Goal: Task Accomplishment & Management: Complete application form

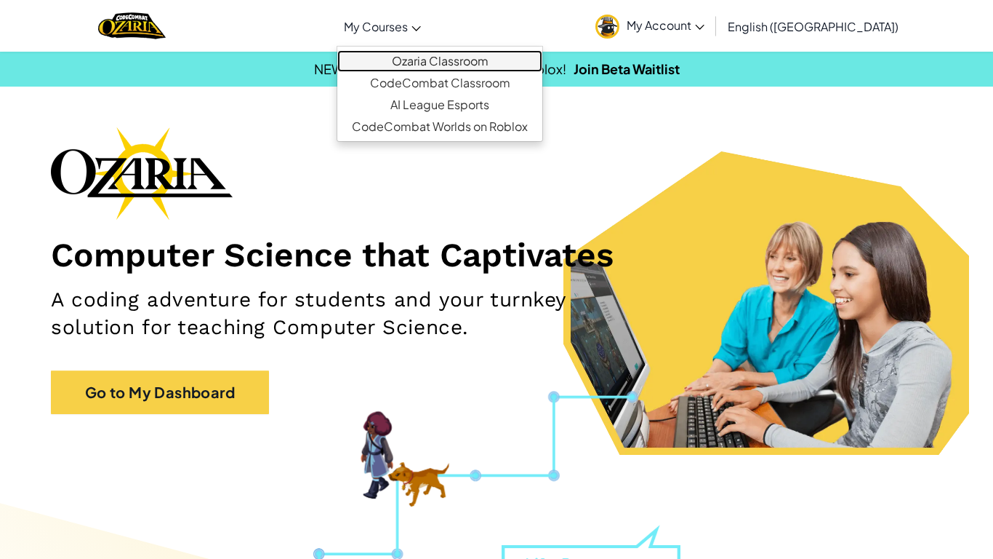
click at [473, 64] on link "Ozaria Classroom" at bounding box center [439, 61] width 205 height 22
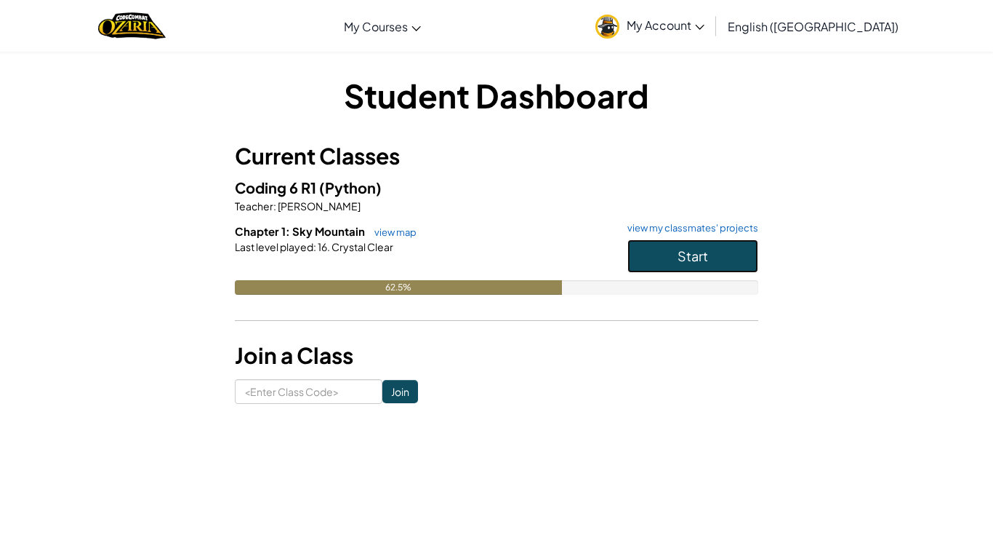
click at [690, 260] on span "Start" at bounding box center [693, 255] width 31 height 17
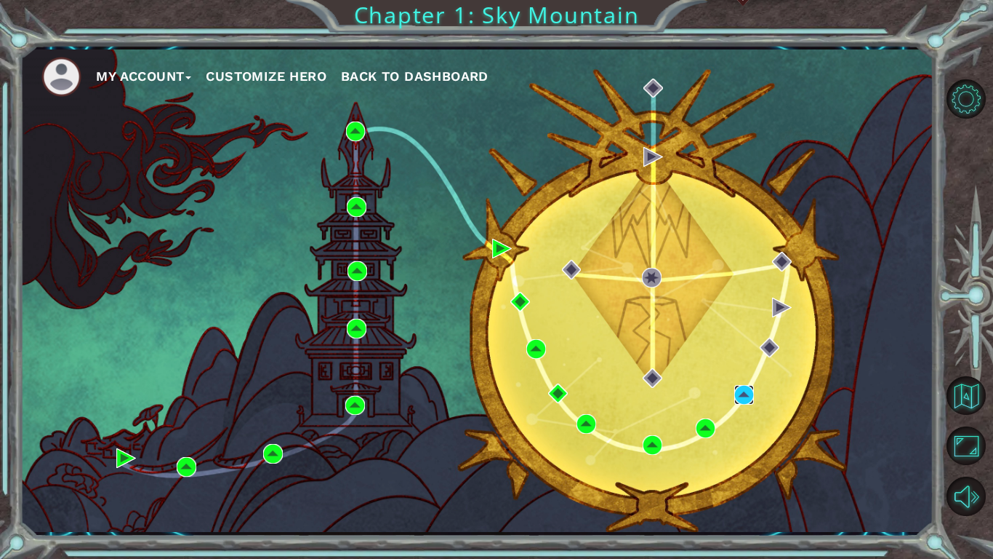
click at [743, 395] on img at bounding box center [745, 395] width 20 height 20
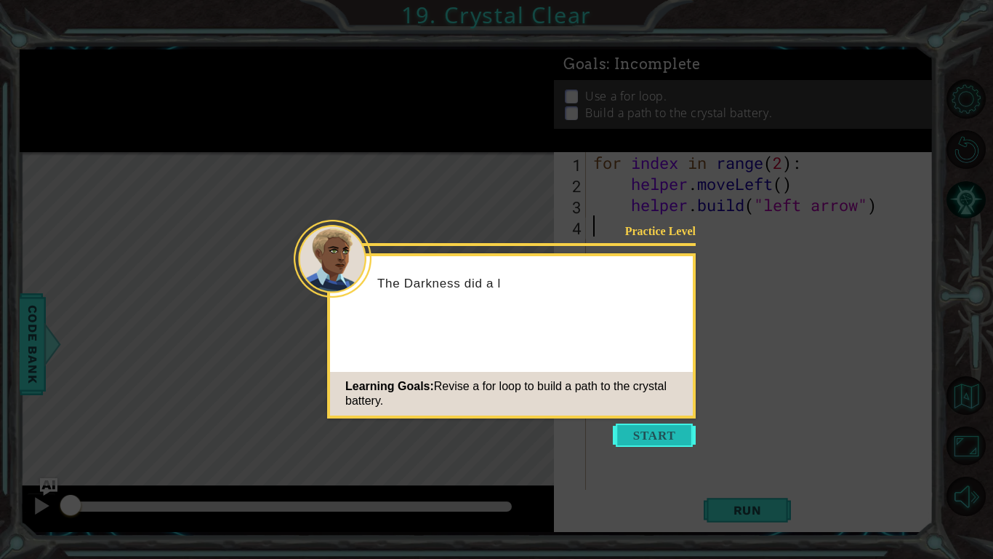
click at [663, 439] on button "Start" at bounding box center [654, 434] width 83 height 23
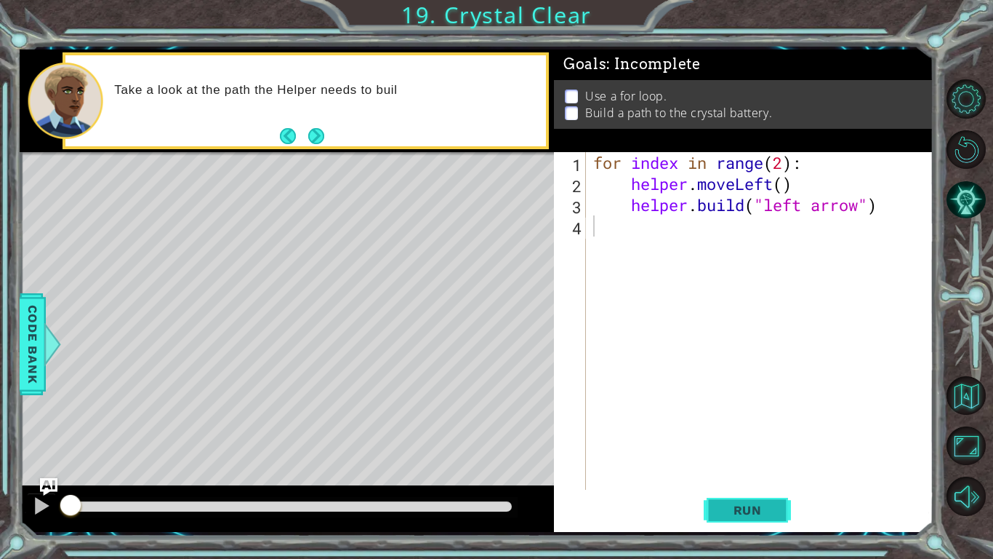
click at [732, 522] on button "Run" at bounding box center [747, 510] width 87 height 38
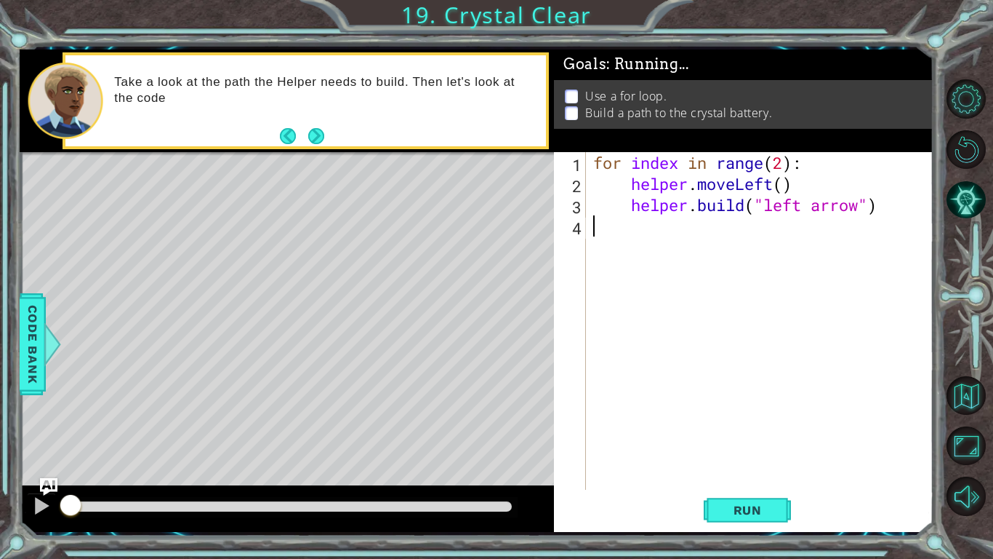
click at [737, 484] on div "for index in range ( 2 ) : helper . moveLeft ( ) helper . build ( "left arrow" )" at bounding box center [764, 342] width 347 height 380
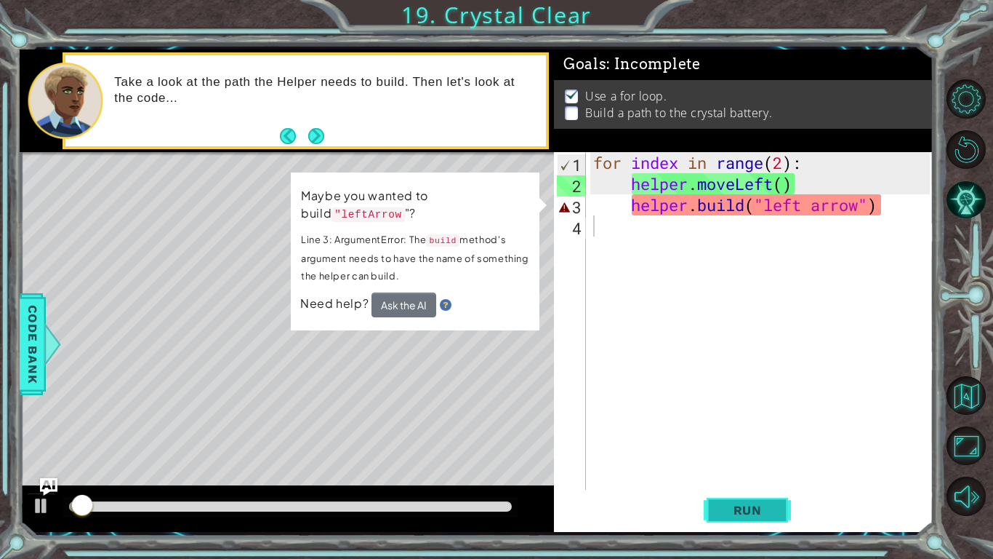
click at [740, 503] on span "Run" at bounding box center [747, 510] width 57 height 15
click at [647, 268] on div "for index in range ( 2 ) : helper . moveLeft ( ) helper . build ( "left arrow" )" at bounding box center [764, 342] width 347 height 380
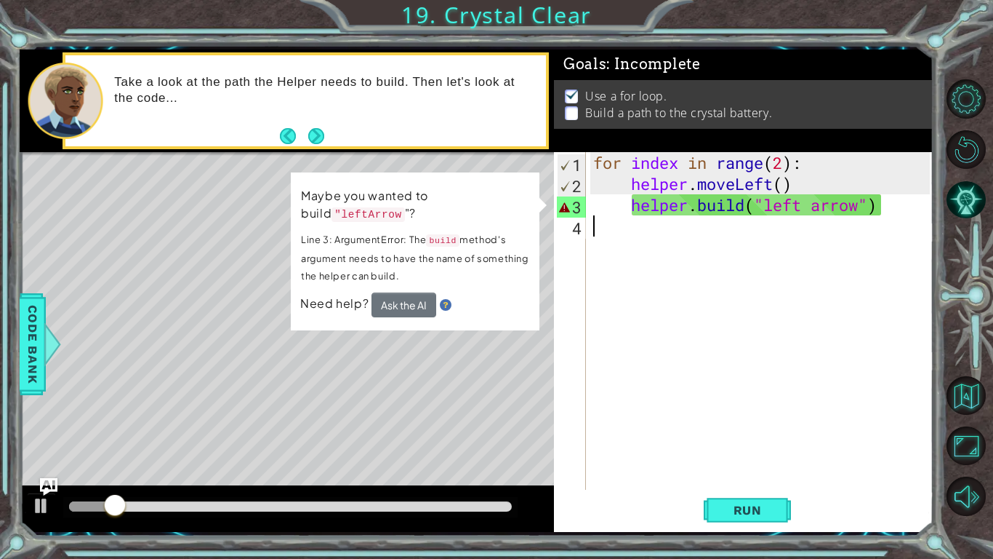
click at [612, 285] on div "for index in range ( 2 ) : helper . moveLeft ( ) helper . build ( "left arrow" )" at bounding box center [764, 342] width 347 height 380
click at [809, 209] on div "for index in range ( 2 ) : helper . moveLeft ( ) helper . build ( "left arrow" )" at bounding box center [764, 342] width 347 height 380
click at [817, 209] on div "for index in range ( 2 ) : helper . moveLeft ( ) helper . build ( "left arrow" )" at bounding box center [764, 342] width 347 height 380
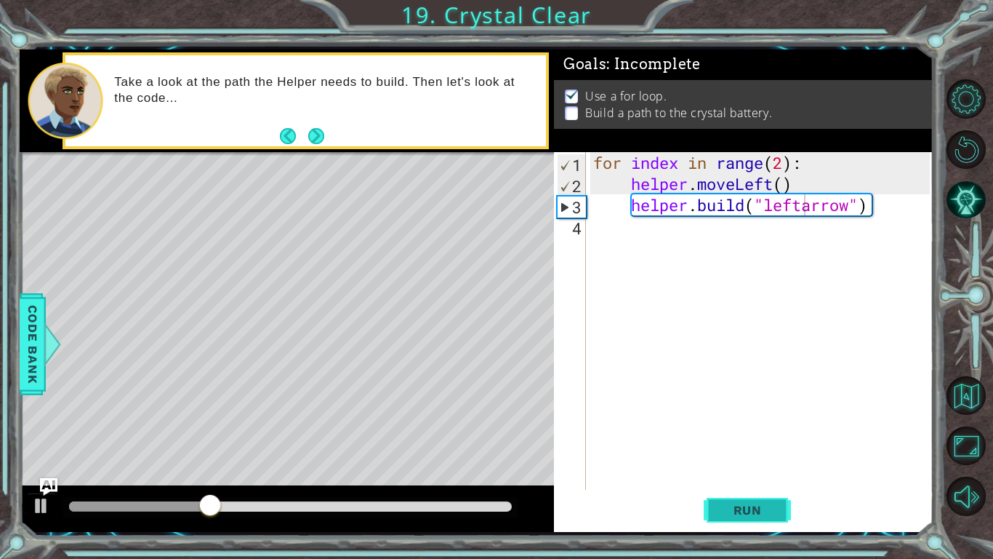
click at [716, 499] on button "Run" at bounding box center [747, 510] width 87 height 38
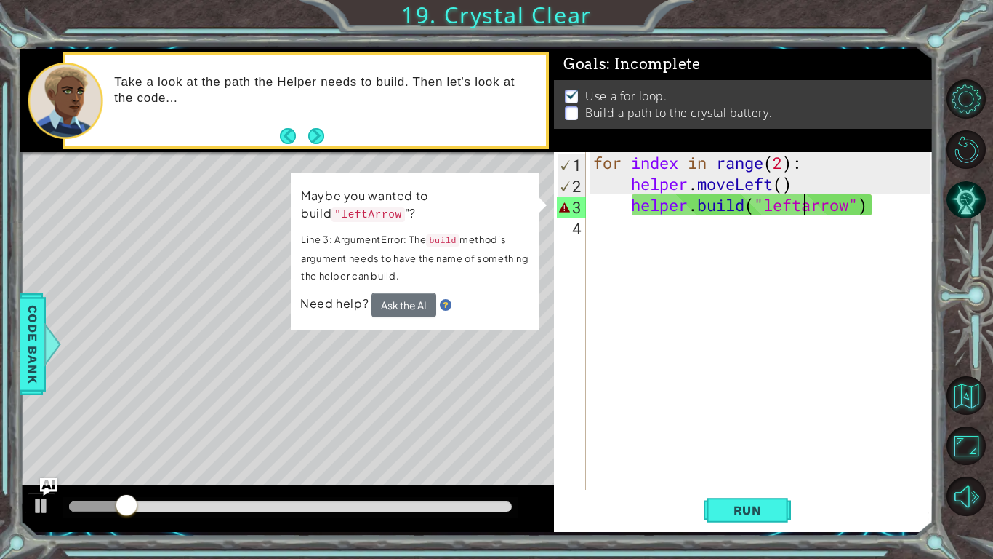
click at [812, 211] on div "for index in range ( 2 ) : helper . moveLeft ( ) helper . build ( "leftarrow" )" at bounding box center [764, 342] width 347 height 380
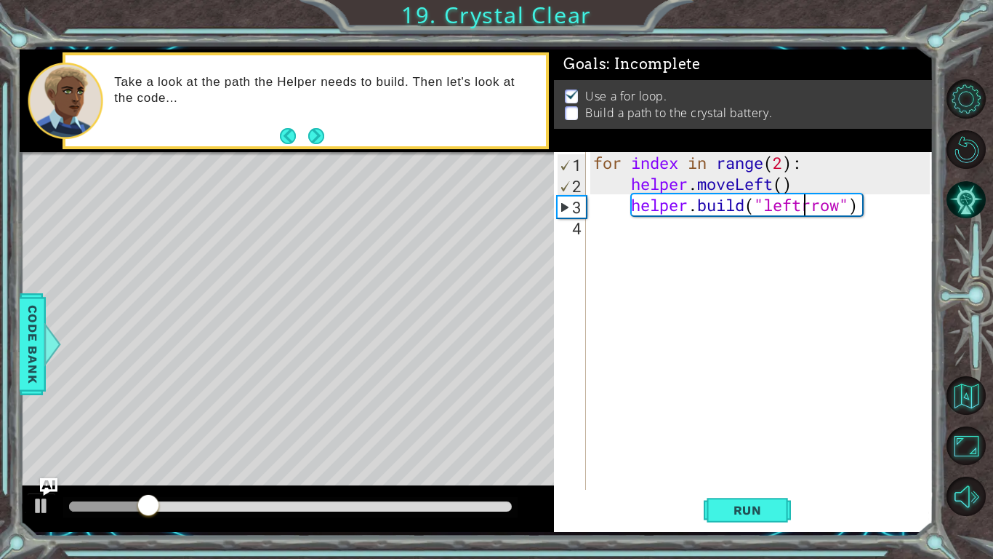
scroll to position [0, 9]
click at [740, 508] on span "Run" at bounding box center [747, 510] width 57 height 15
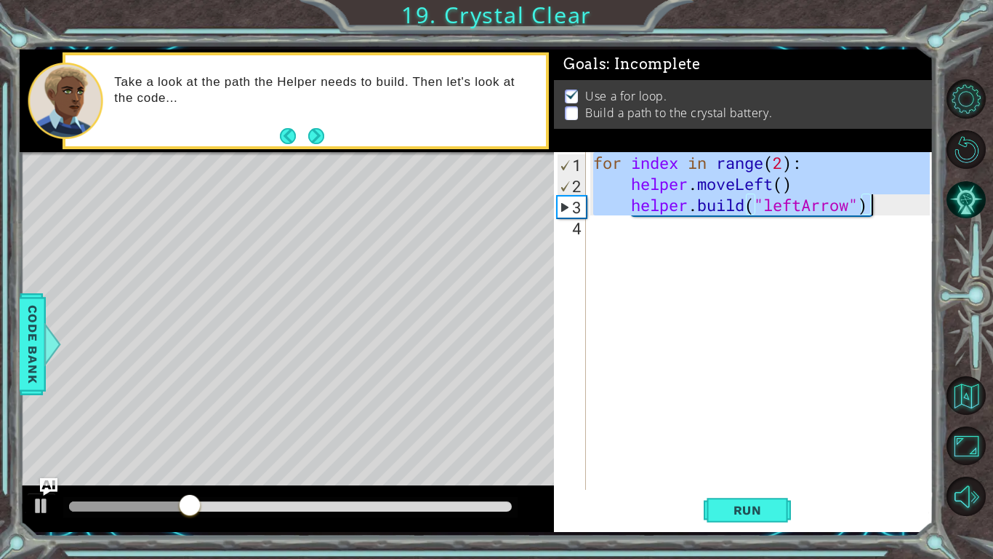
drag, startPoint x: 594, startPoint y: 160, endPoint x: 881, endPoint y: 209, distance: 290.7
click at [881, 209] on div "for index in range ( 2 ) : helper . moveLeft ( ) helper . build ( "leftArrow" )" at bounding box center [764, 342] width 347 height 380
type textarea "helper.moveLeft() [DOMAIN_NAME]("leftArrow")"
click at [593, 236] on div "for index in range ( 2 ) : helper . moveLeft ( ) helper . build ( "leftArrow" )" at bounding box center [764, 342] width 347 height 380
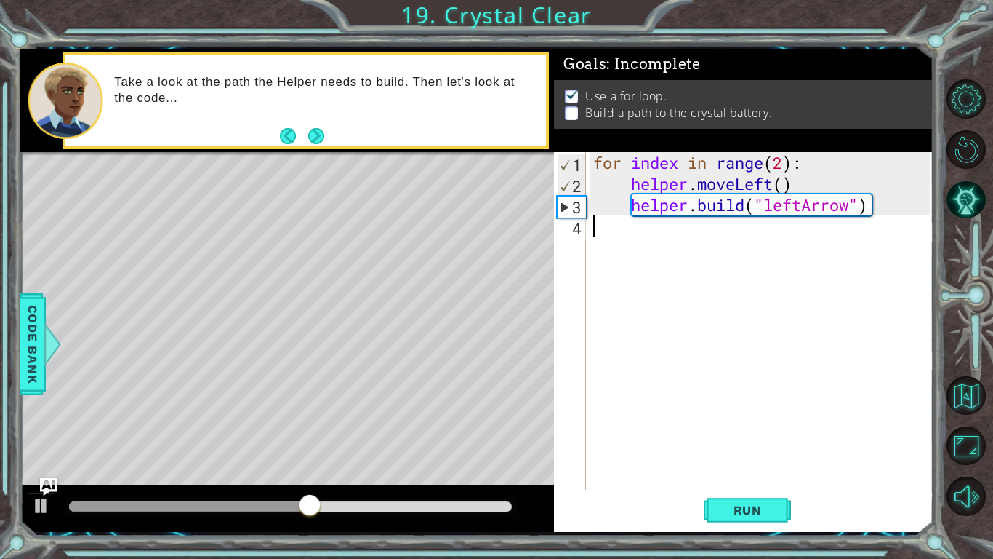
scroll to position [0, 0]
paste textarea "[DOMAIN_NAME]("leftArrow")"
type textarea "[DOMAIN_NAME]("leftArrow")"
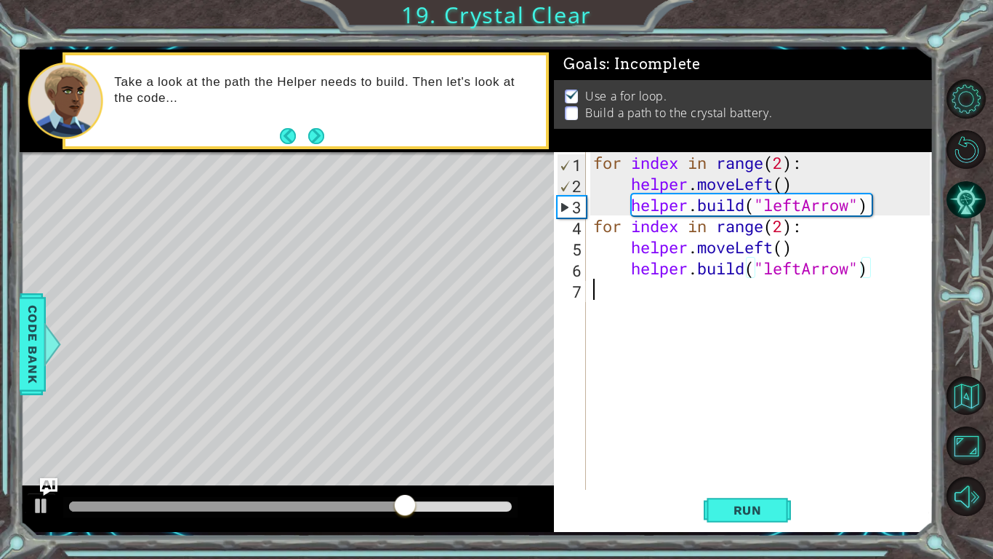
click at [759, 473] on div "for index in range ( 2 ) : helper . moveLeft ( ) helper . build ( "leftArrow" )…" at bounding box center [764, 342] width 347 height 380
click at [759, 496] on button "Run" at bounding box center [747, 510] width 87 height 38
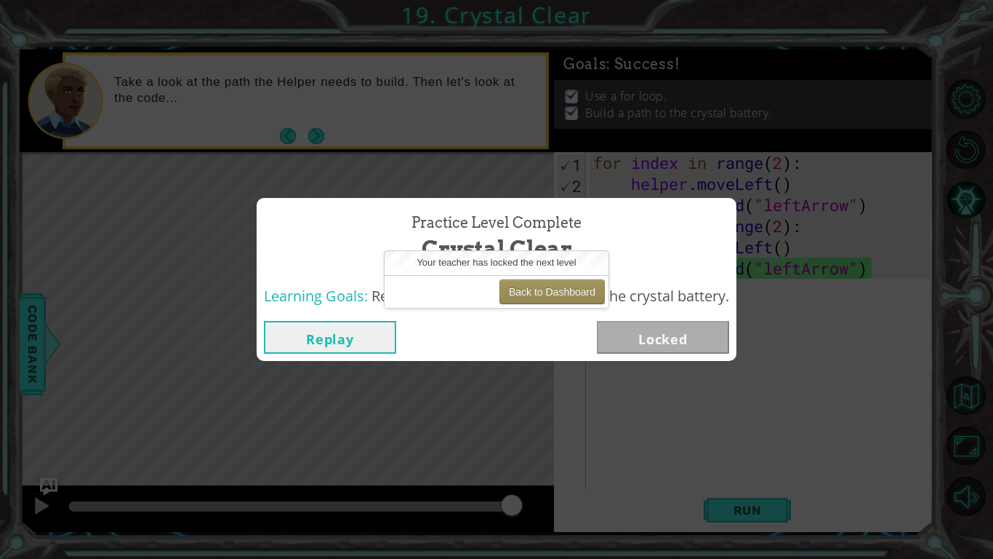
click at [530, 305] on div "Back to Dashboard" at bounding box center [497, 291] width 224 height 33
click at [525, 293] on button "Back to Dashboard" at bounding box center [552, 291] width 105 height 25
click at [536, 285] on button "Back to Dashboard" at bounding box center [552, 291] width 105 height 25
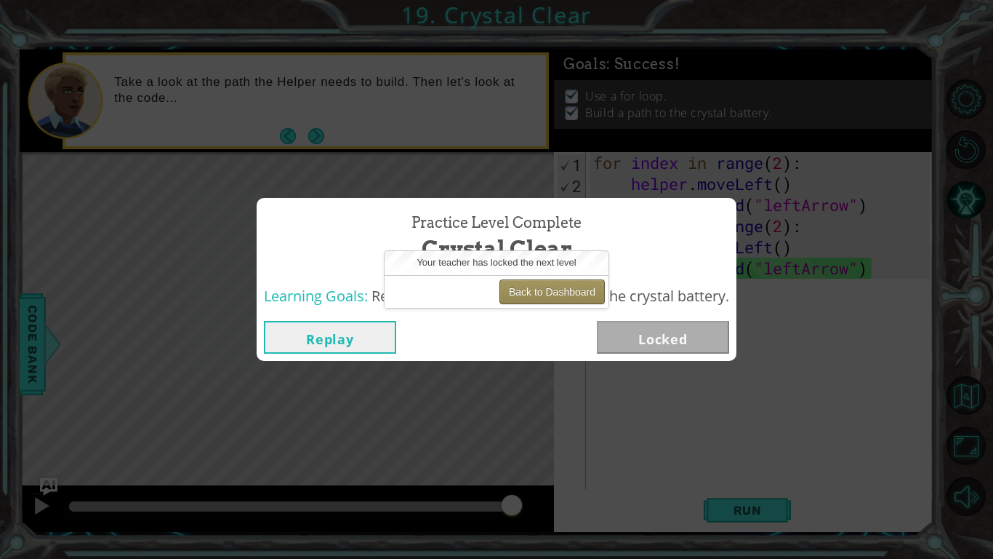
click at [536, 285] on button "Back to Dashboard" at bounding box center [552, 291] width 105 height 25
click at [341, 332] on button "Replay" at bounding box center [330, 337] width 132 height 33
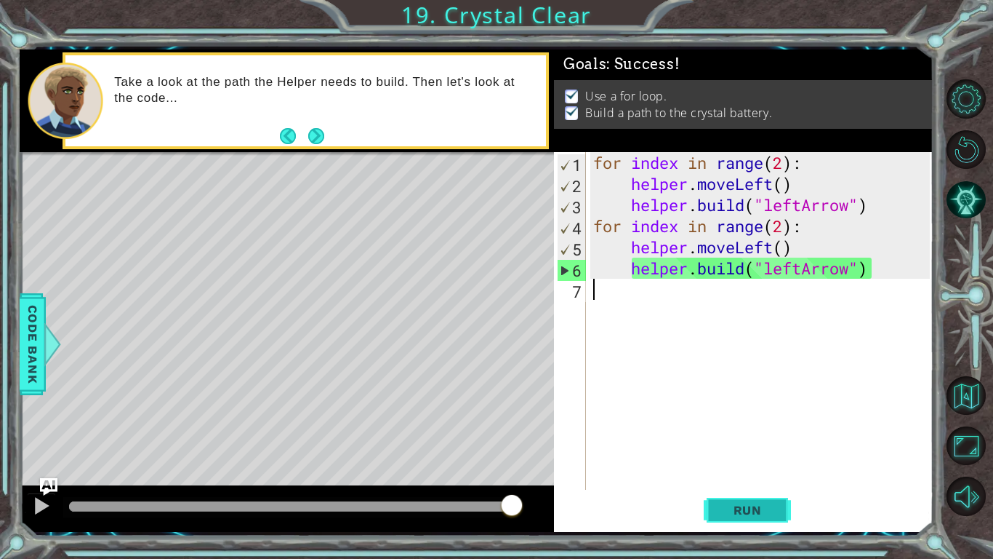
click at [731, 508] on span "Run" at bounding box center [747, 510] width 57 height 15
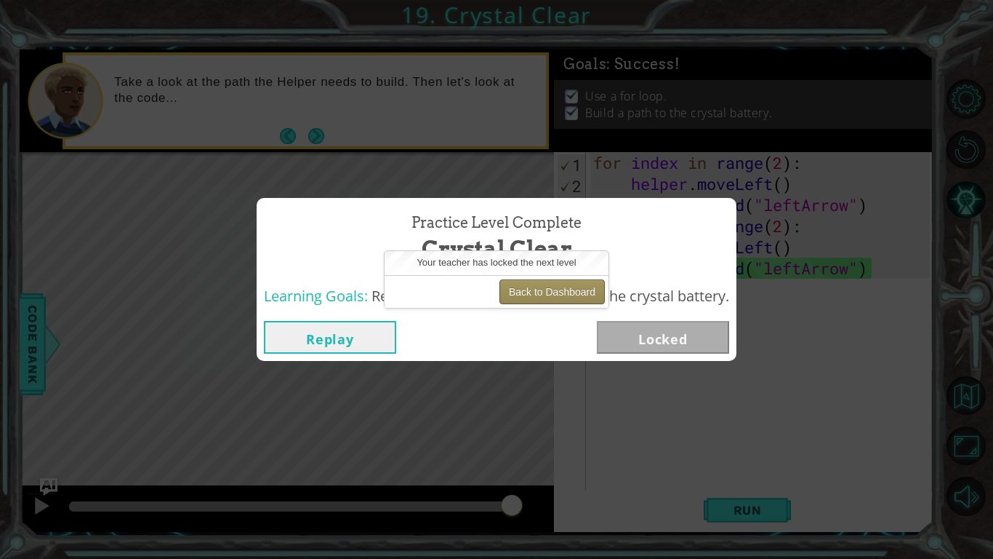
click at [544, 295] on button "Back to Dashboard" at bounding box center [552, 291] width 105 height 25
click at [513, 288] on button "Back to Dashboard" at bounding box center [552, 291] width 105 height 25
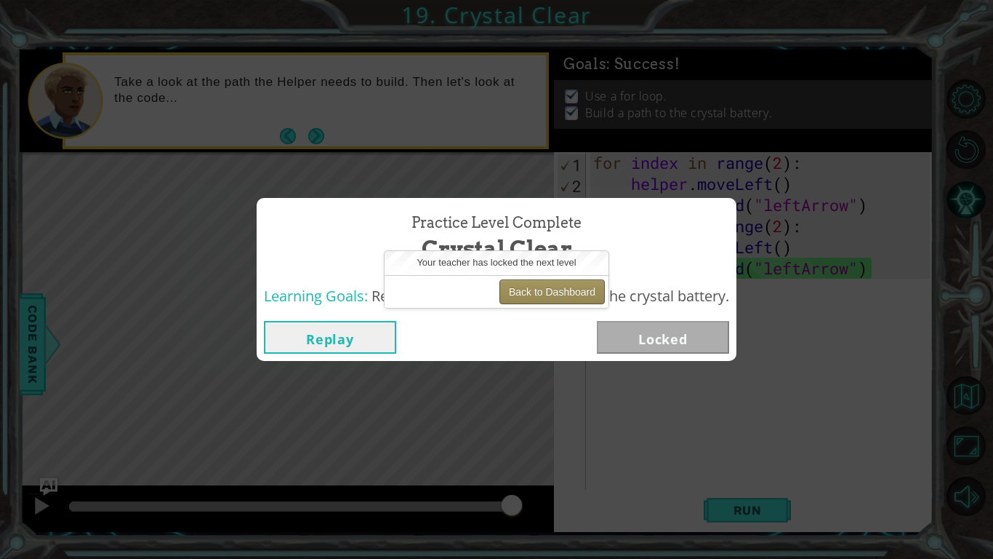
click at [513, 288] on button "Back to Dashboard" at bounding box center [552, 291] width 105 height 25
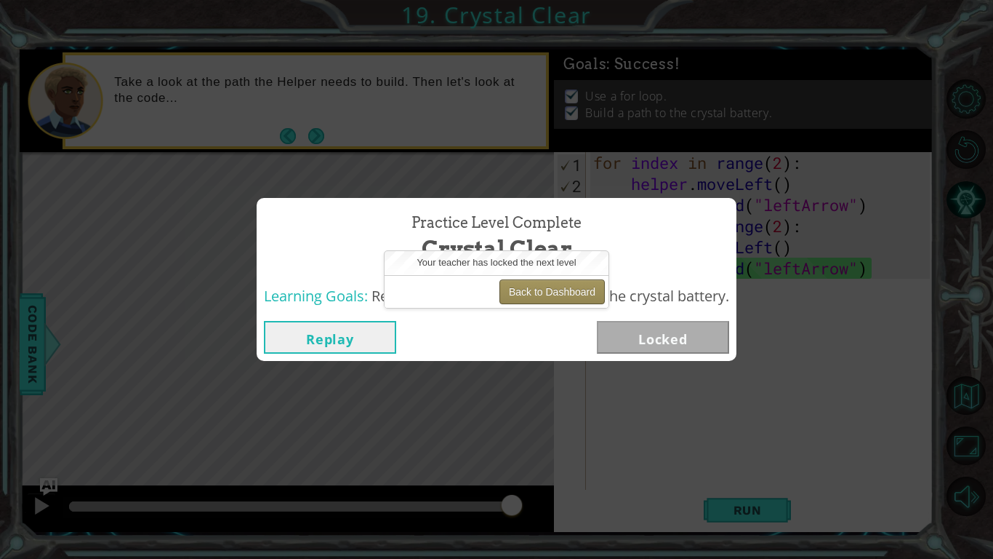
click at [545, 284] on button "Back to Dashboard" at bounding box center [552, 291] width 105 height 25
click at [546, 279] on button "Back to Dashboard" at bounding box center [552, 291] width 105 height 25
click at [562, 310] on div "Learning Goals: Revise a for loop to build a path to the crystal battery." at bounding box center [497, 297] width 480 height 36
click at [552, 284] on button "Back to Dashboard" at bounding box center [552, 291] width 105 height 25
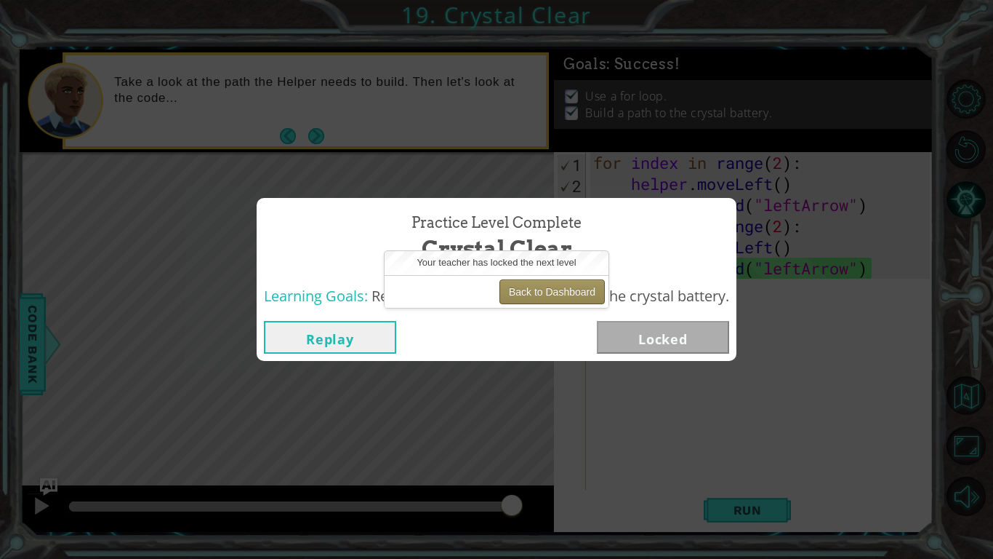
click at [552, 284] on button "Back to Dashboard" at bounding box center [552, 291] width 105 height 25
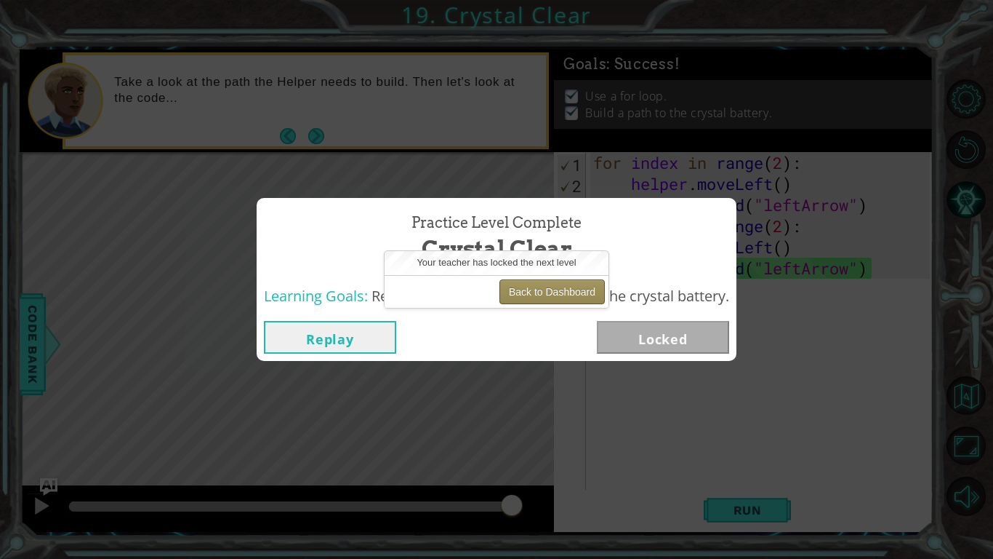
click at [552, 284] on button "Back to Dashboard" at bounding box center [552, 291] width 105 height 25
click at [551, 284] on button "Back to Dashboard" at bounding box center [552, 291] width 105 height 25
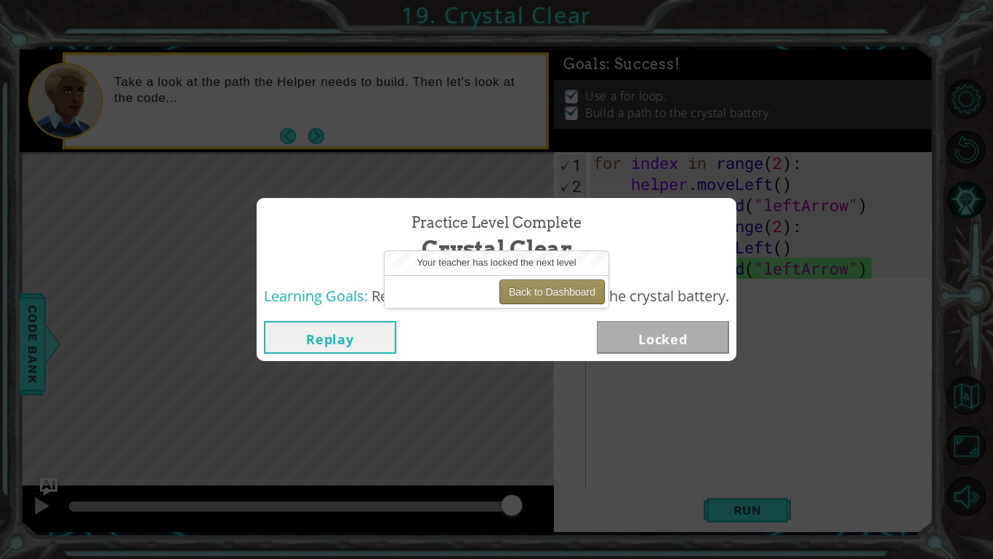
click at [551, 284] on button "Back to Dashboard" at bounding box center [552, 291] width 105 height 25
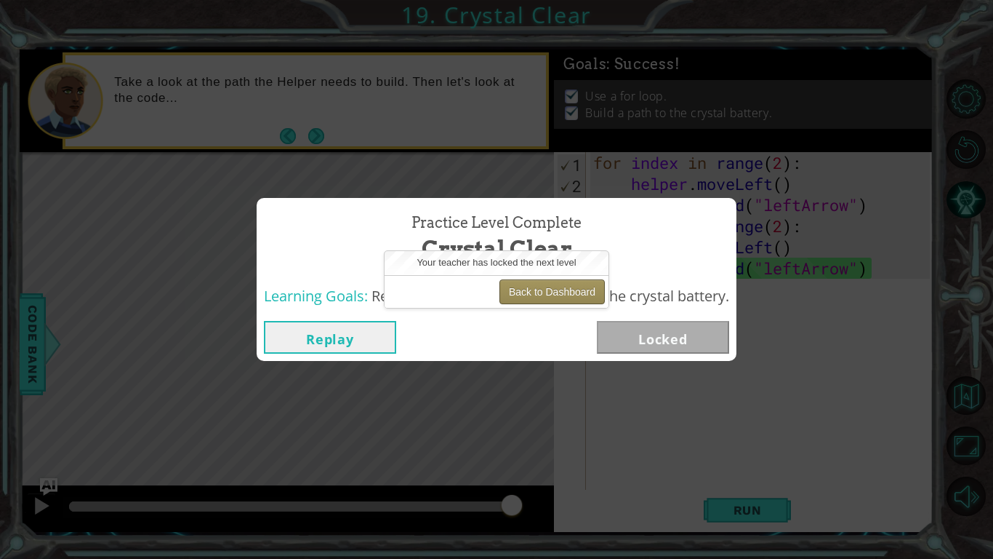
click at [551, 284] on button "Back to Dashboard" at bounding box center [552, 291] width 105 height 25
click at [364, 341] on button "Replay" at bounding box center [330, 337] width 132 height 33
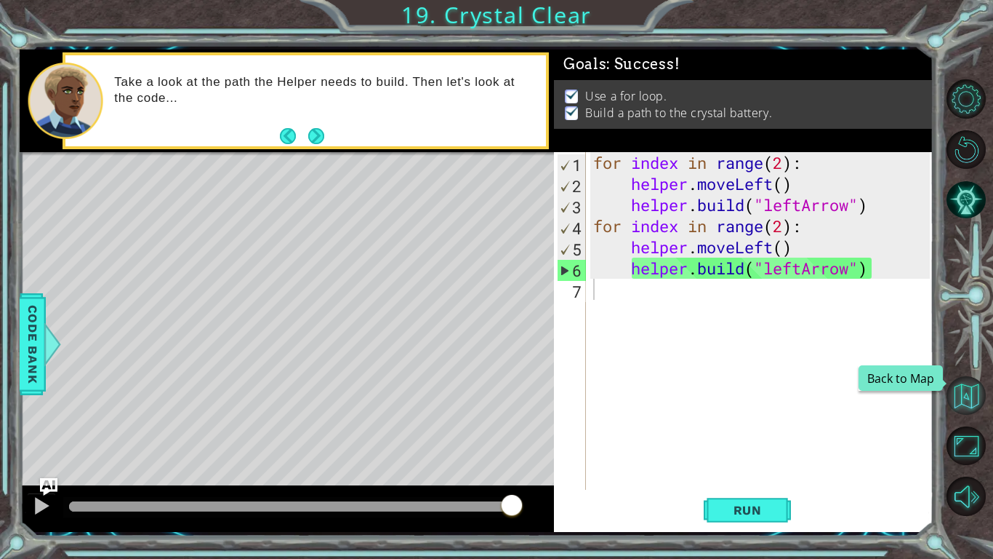
click at [970, 379] on button "Back to Map" at bounding box center [966, 395] width 39 height 39
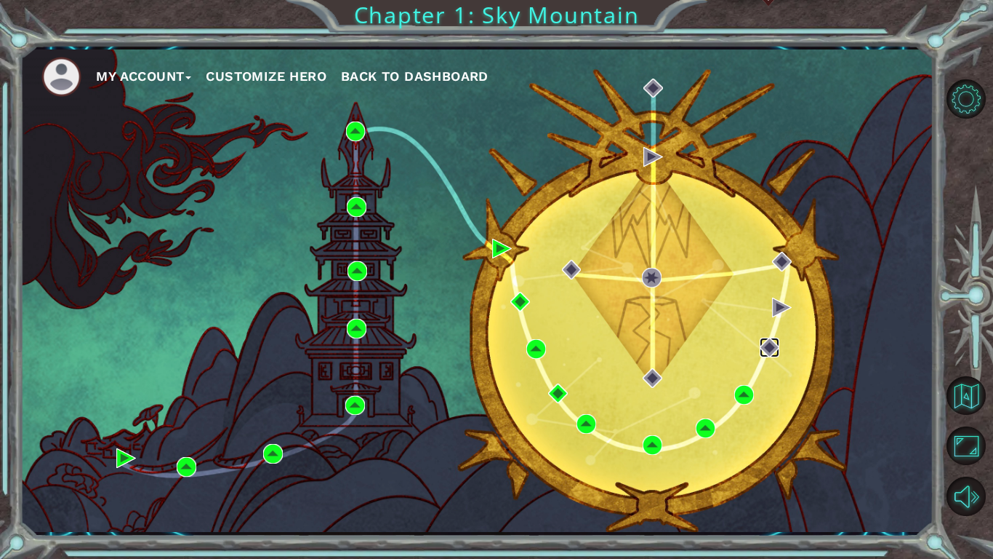
click at [776, 341] on img at bounding box center [770, 347] width 20 height 20
click at [763, 348] on img at bounding box center [770, 347] width 20 height 20
click at [778, 300] on img at bounding box center [782, 307] width 20 height 20
click at [775, 261] on img at bounding box center [782, 262] width 20 height 20
click at [809, 361] on div "My Account Customize Hero Back to Dashboard" at bounding box center [477, 290] width 914 height 482
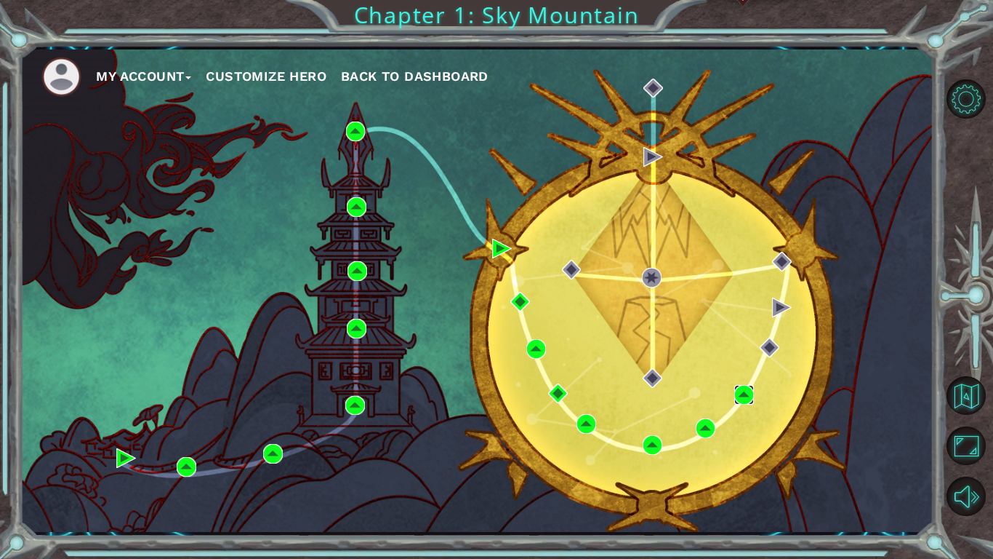
click at [745, 396] on img at bounding box center [745, 395] width 20 height 20
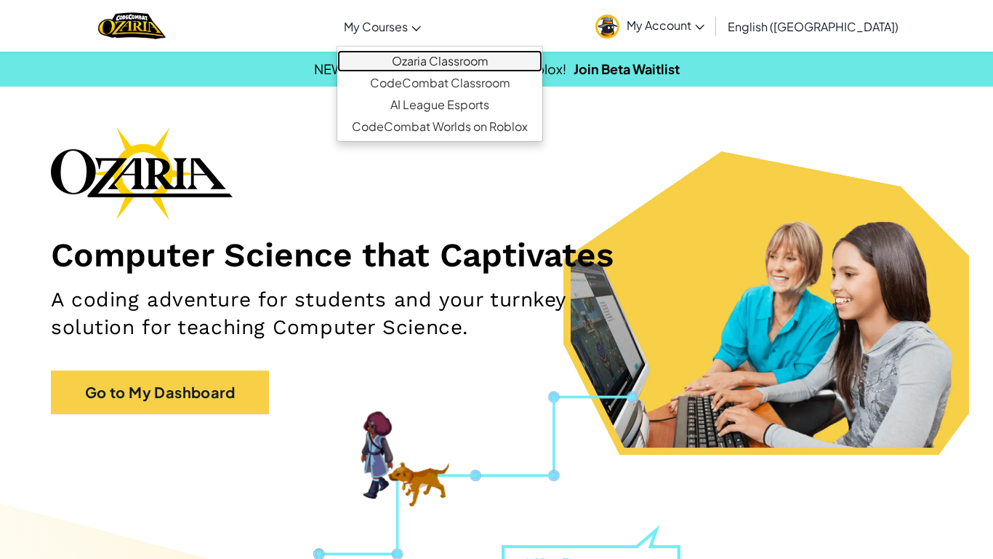
click at [438, 60] on link "Ozaria Classroom" at bounding box center [439, 61] width 205 height 22
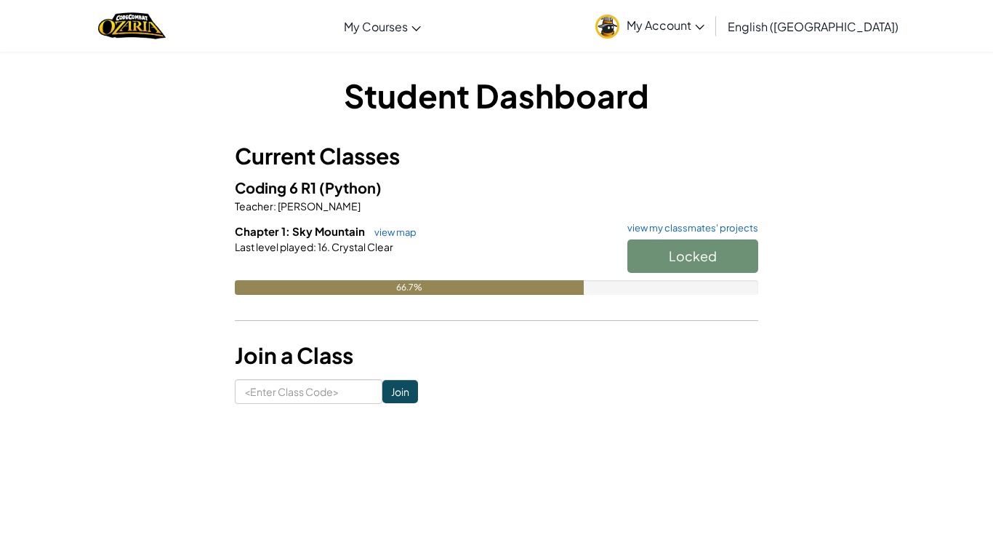
click at [746, 305] on div "Chapter 1: Sky Mountain view map view my classmates' projects Locked Last level…" at bounding box center [497, 269] width 524 height 93
click at [797, 124] on div "Student Dashboard Current Classes Coding 6 R1 (Python) Teacher : Jessica McDona…" at bounding box center [496, 238] width 851 height 331
click at [709, 258] on div "Locked" at bounding box center [685, 259] width 145 height 41
click at [664, 255] on div "Locked" at bounding box center [685, 259] width 145 height 41
click at [320, 401] on input at bounding box center [309, 391] width 148 height 25
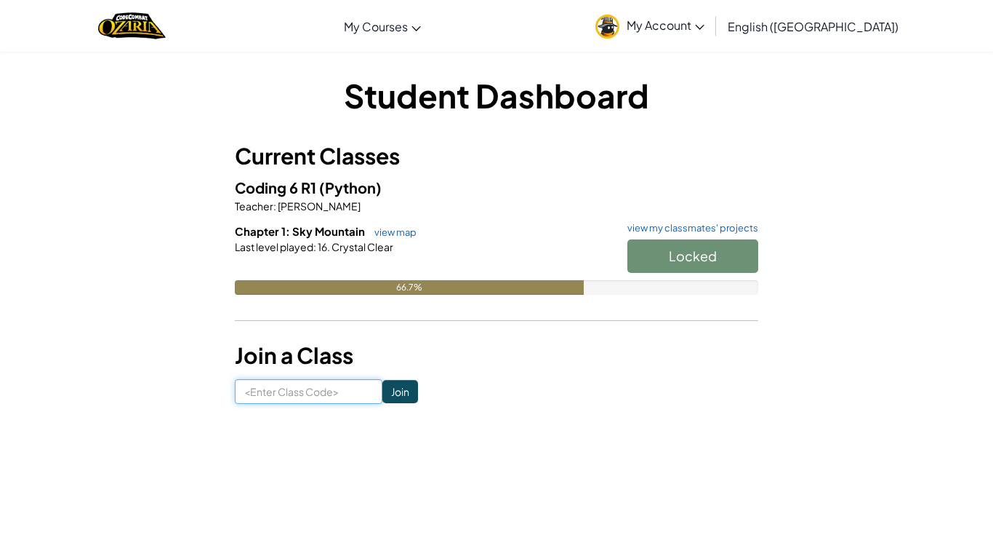
type input "MilkRoadLeft"
click at [391, 405] on div "Student Dashboard Current Classes Coding 6 R1 (Python) Teacher : Jessica McDona…" at bounding box center [496, 238] width 851 height 375
click at [391, 402] on input "Join" at bounding box center [401, 391] width 36 height 23
click at [391, 397] on input "Join" at bounding box center [401, 391] width 36 height 23
